Goal: Transaction & Acquisition: Purchase product/service

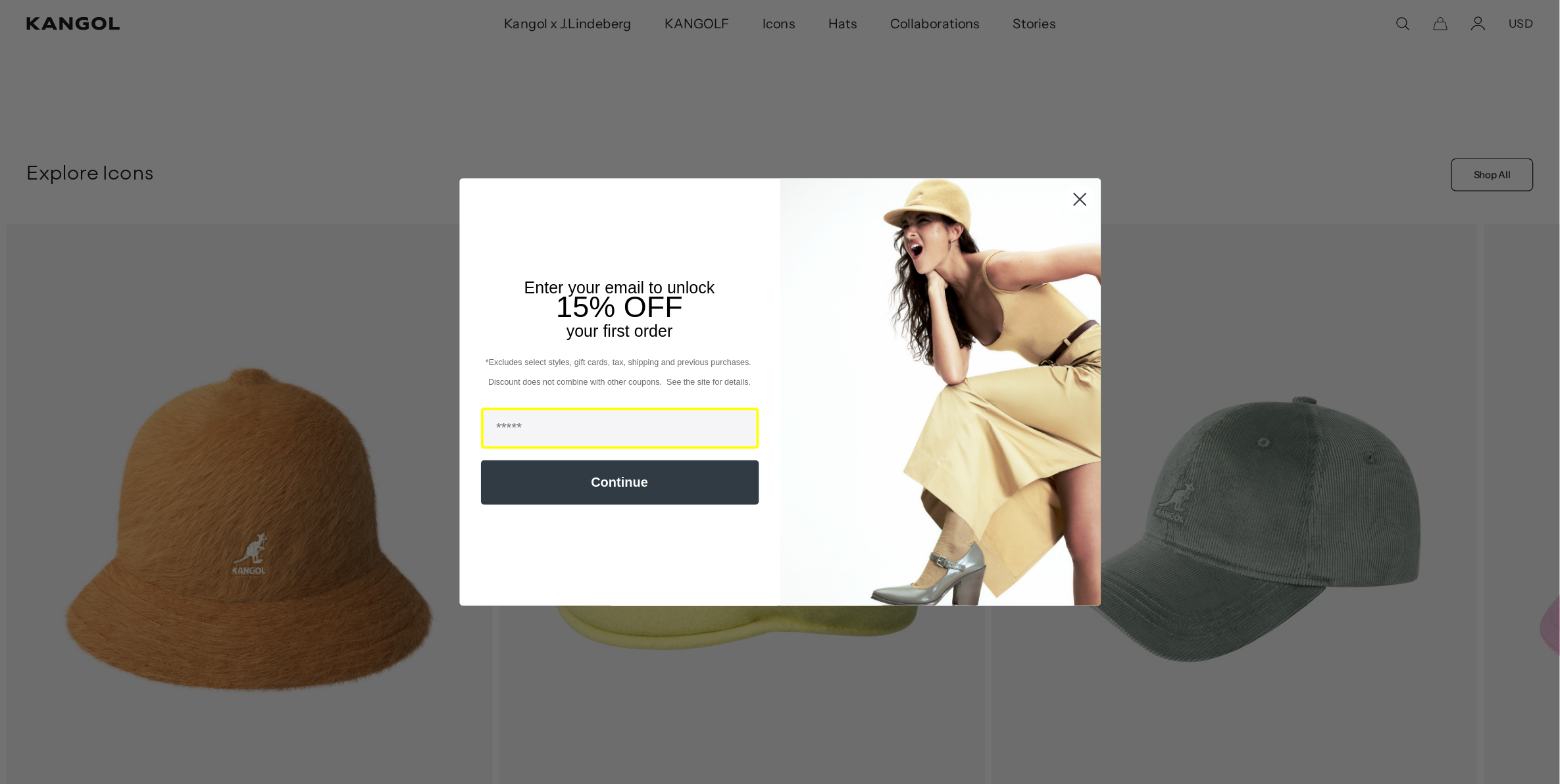
scroll to position [526, 0]
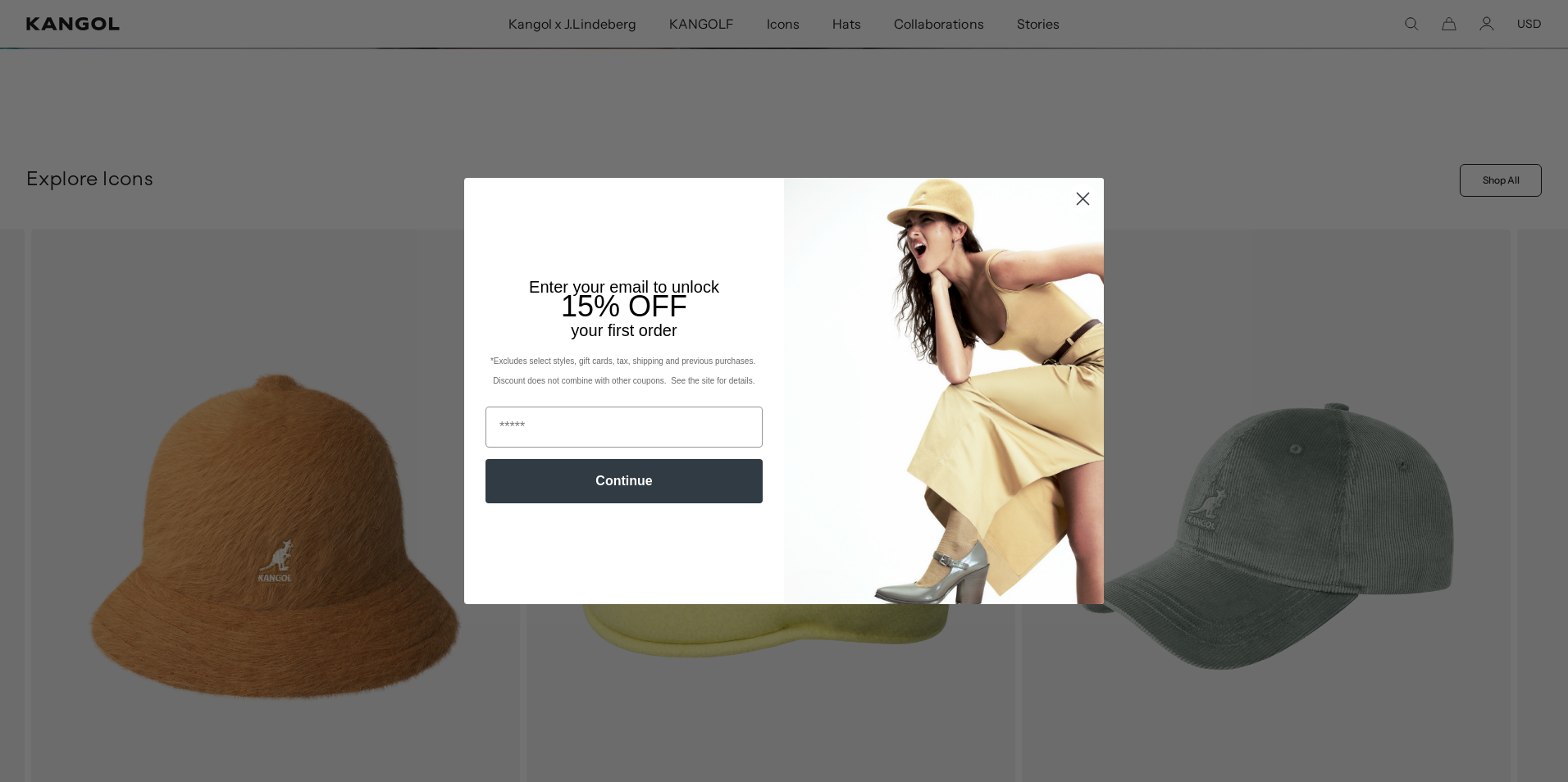
click at [1080, 196] on icon "Close dialog" at bounding box center [1083, 198] width 12 height 12
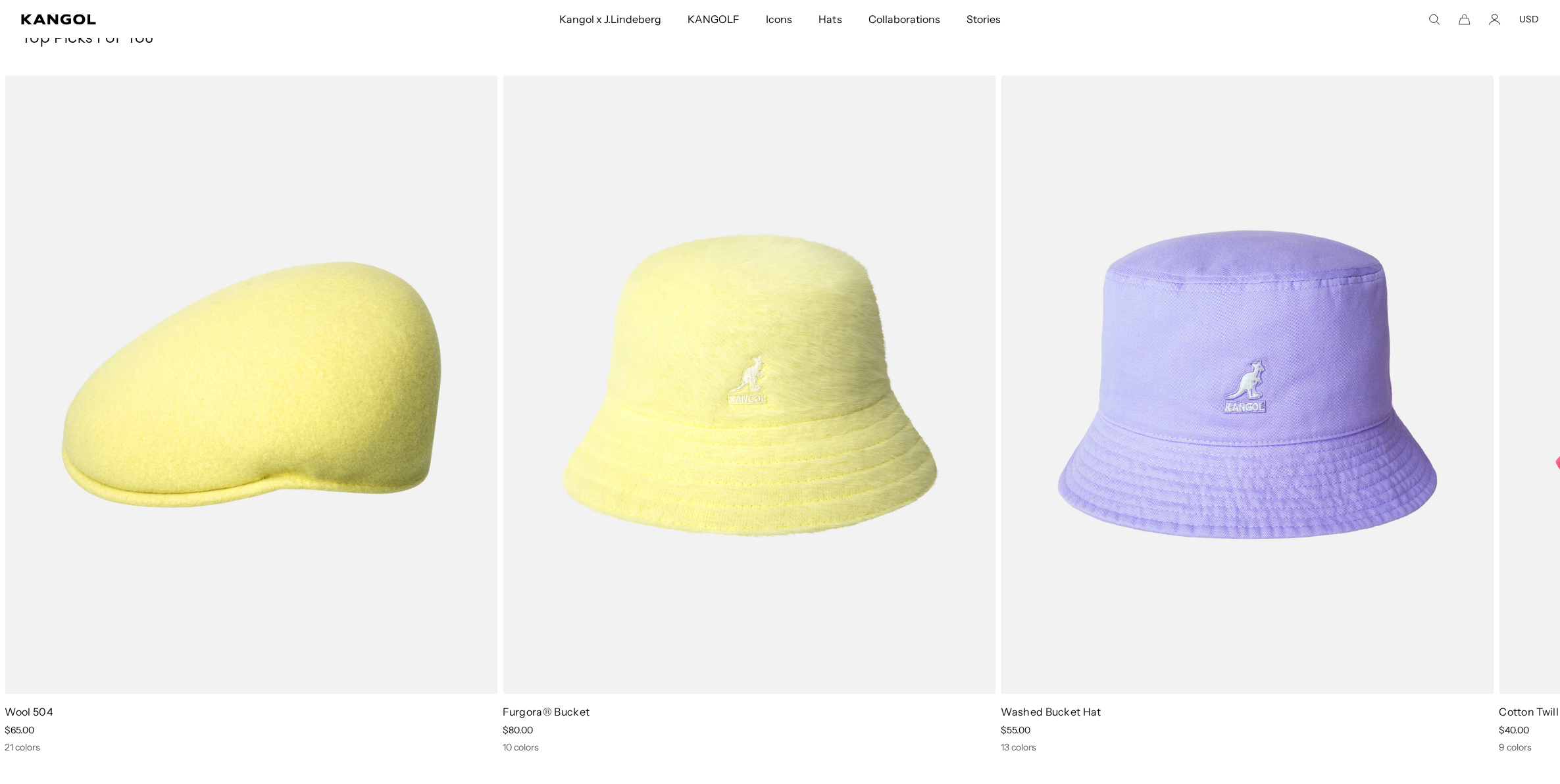
scroll to position [3733, 0]
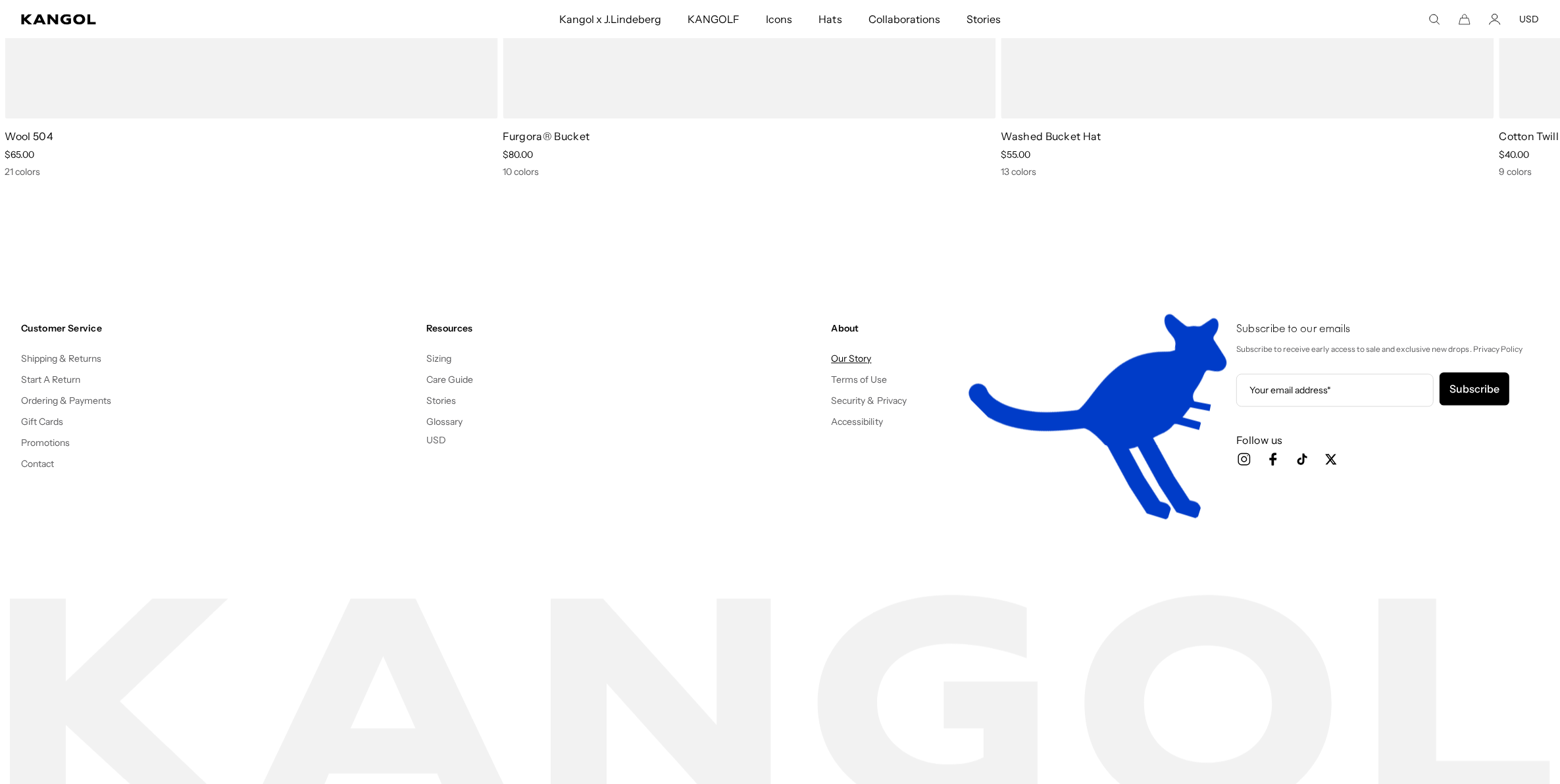
click at [852, 356] on link "Our Story" at bounding box center [851, 358] width 40 height 12
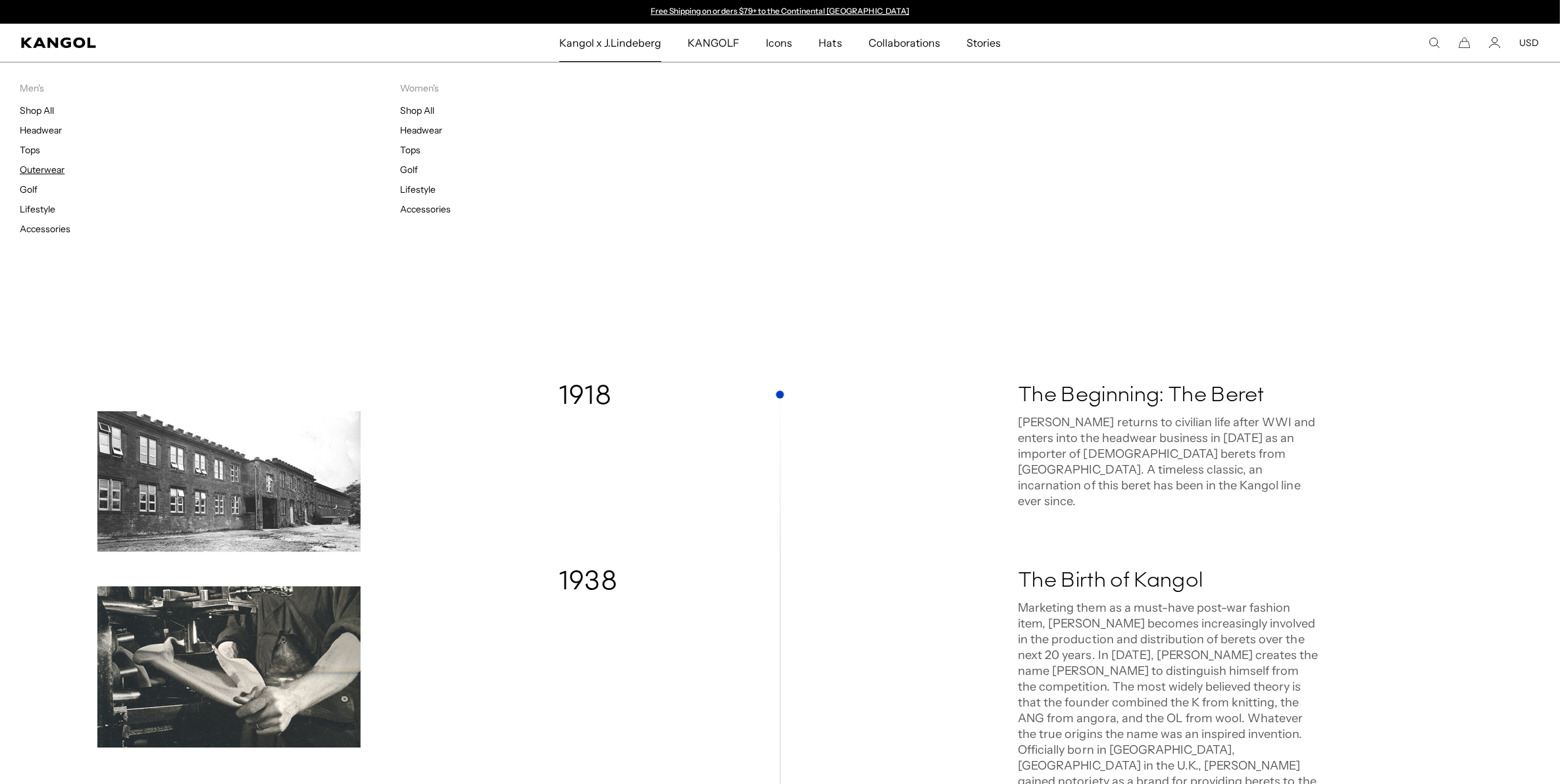
click at [58, 172] on link "Outerwear" at bounding box center [42, 170] width 45 height 12
